Goal: Find specific page/section: Find specific page/section

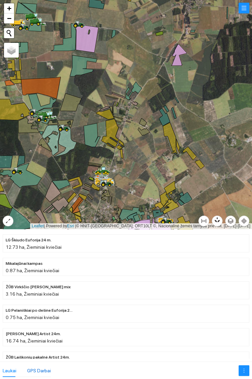
click at [37, 369] on div "GPS Darbai" at bounding box center [39, 370] width 24 height 7
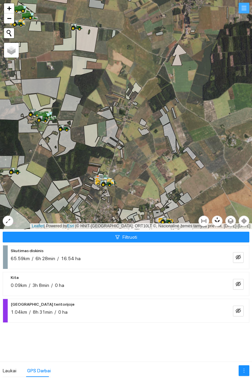
click at [245, 3] on button "button" at bounding box center [244, 8] width 11 height 11
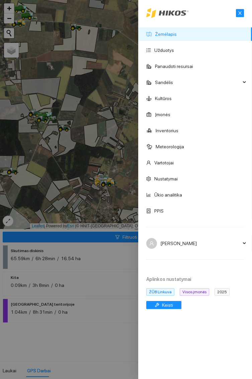
click at [112, 325] on div at bounding box center [126, 189] width 252 height 379
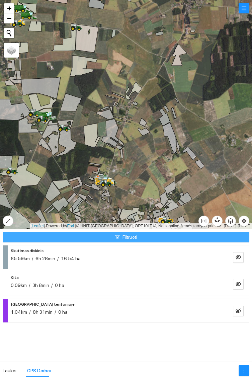
click at [156, 234] on button "Filtruoti" at bounding box center [126, 237] width 247 height 11
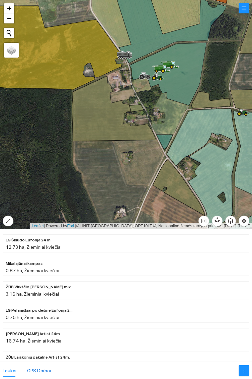
click at [46, 371] on div "GPS Darbai" at bounding box center [39, 370] width 24 height 7
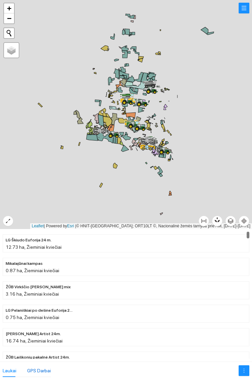
click at [41, 369] on div "GPS Darbai" at bounding box center [39, 370] width 24 height 7
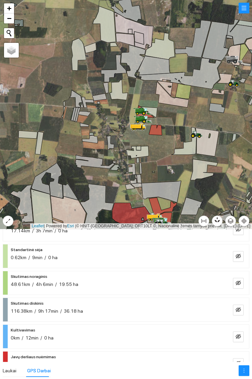
scroll to position [189, 0]
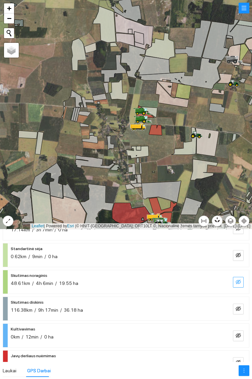
click at [239, 285] on button "button" at bounding box center [238, 282] width 11 height 11
